Goal: Check status: Check status

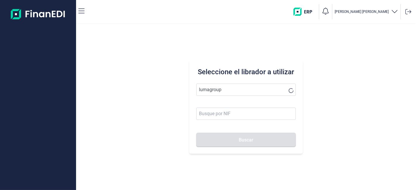
click at [196, 133] on button "Buscar" at bounding box center [245, 140] width 99 height 14
click at [246, 89] on input "lumagroup" at bounding box center [245, 90] width 99 height 12
drag, startPoint x: 239, startPoint y: 89, endPoint x: 0, endPoint y: 52, distance: 241.9
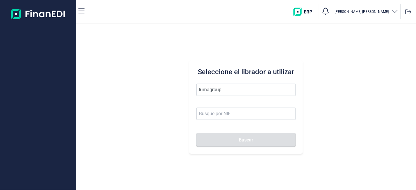
click at [0, 52] on div "[PERSON_NAME] el librador a utilizar lumagroup Buscar" at bounding box center [208, 95] width 416 height 190
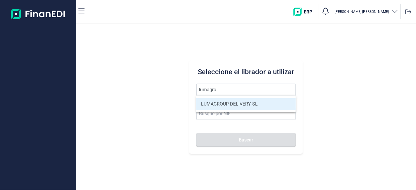
type input "LUMAGROUP DELIVERY SL"
type input "B86582939"
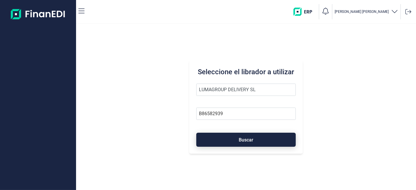
type input "LUMAGROUP DELIVERY SL"
click at [225, 137] on button "Buscar" at bounding box center [245, 140] width 99 height 14
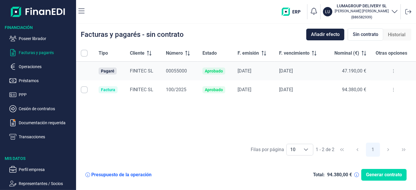
checkbox input "true"
click at [393, 70] on icon at bounding box center [393, 71] width 1 height 5
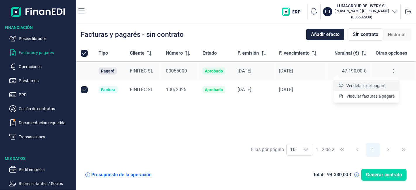
click at [373, 91] on li "Vincular facturas a pagaré" at bounding box center [367, 96] width 66 height 11
click at [375, 85] on span "Ver detalle del pagaré" at bounding box center [365, 86] width 39 height 6
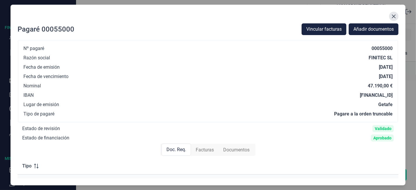
click at [392, 18] on icon "Close" at bounding box center [393, 16] width 5 height 5
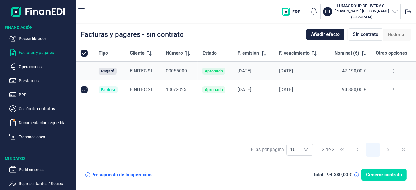
click at [358, 36] on span "Sin contrato" at bounding box center [365, 34] width 25 height 7
click at [358, 34] on span "Sin contrato" at bounding box center [365, 34] width 25 height 7
click at [392, 69] on button at bounding box center [393, 70] width 11 height 9
click at [372, 84] on span "Ver detalle del pagaré" at bounding box center [365, 86] width 39 height 6
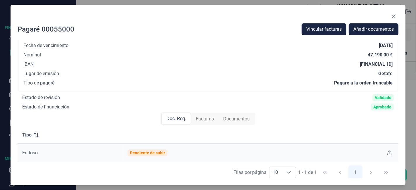
scroll to position [65, 0]
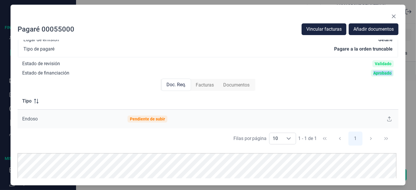
drag, startPoint x: 367, startPoint y: 75, endPoint x: 396, endPoint y: 76, distance: 28.1
click at [396, 76] on div "Nº pagaré 00055000 Razón social FINITEC SL Fecha de emisión [DATE] Fecha de ven…" at bounding box center [208, 62] width 381 height 174
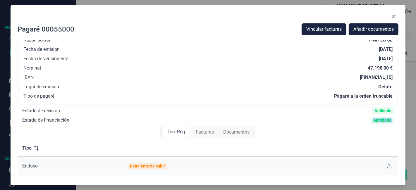
scroll to position [0, 0]
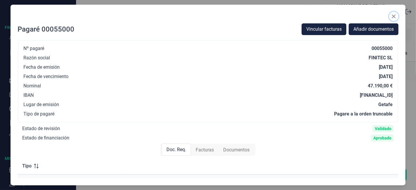
drag, startPoint x: 396, startPoint y: 18, endPoint x: 331, endPoint y: 28, distance: 65.2
click at [394, 18] on icon "Close" at bounding box center [393, 16] width 5 height 5
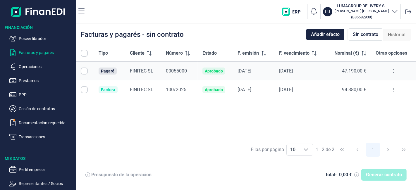
checkbox input "true"
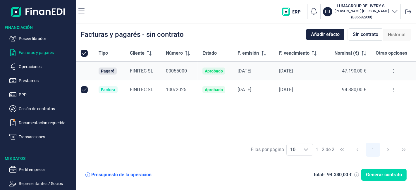
checkbox input "true"
